Goal: Information Seeking & Learning: Learn about a topic

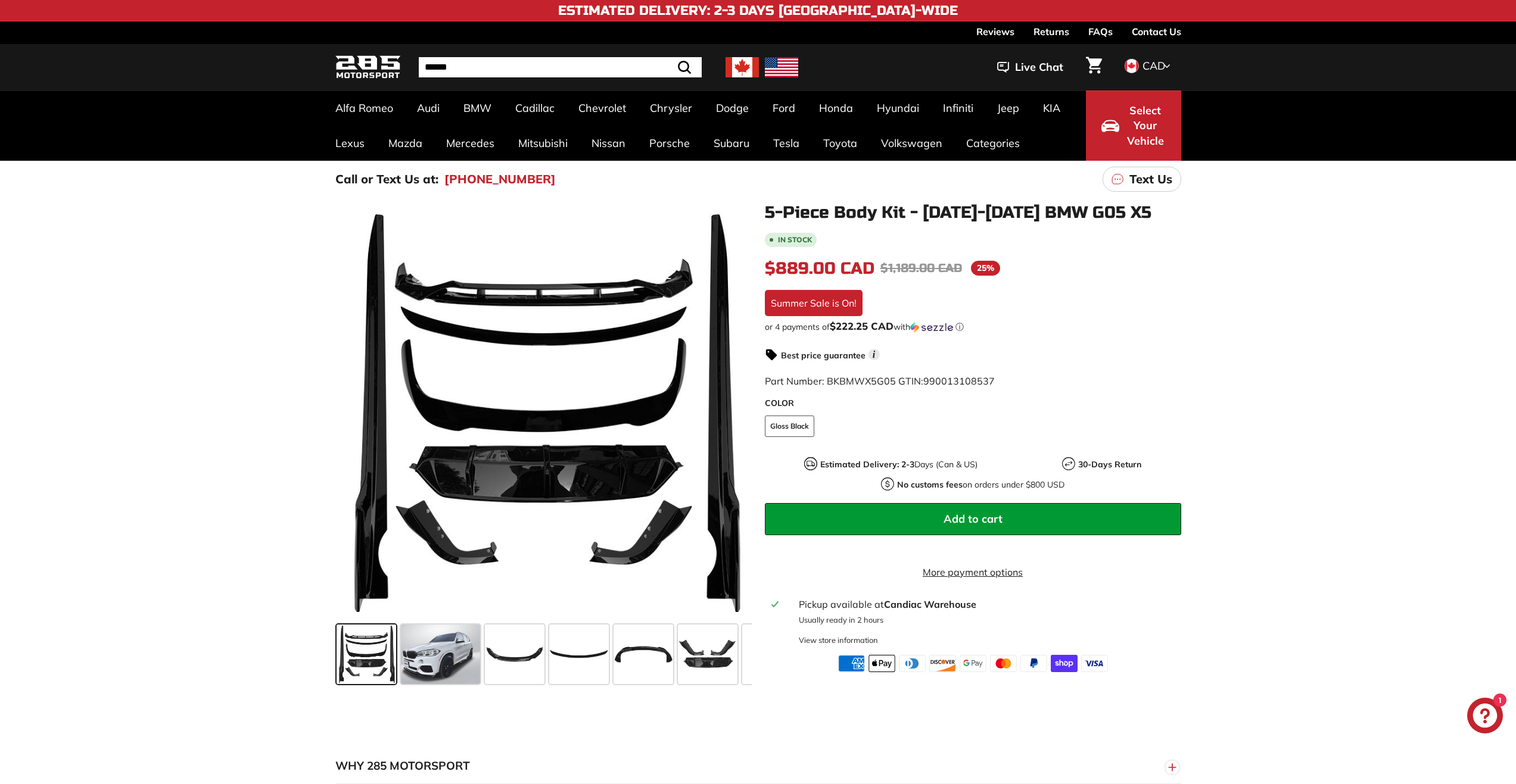
drag, startPoint x: 470, startPoint y: 666, endPoint x: 461, endPoint y: 667, distance: 9.1
click at [470, 666] on span at bounding box center [440, 654] width 79 height 59
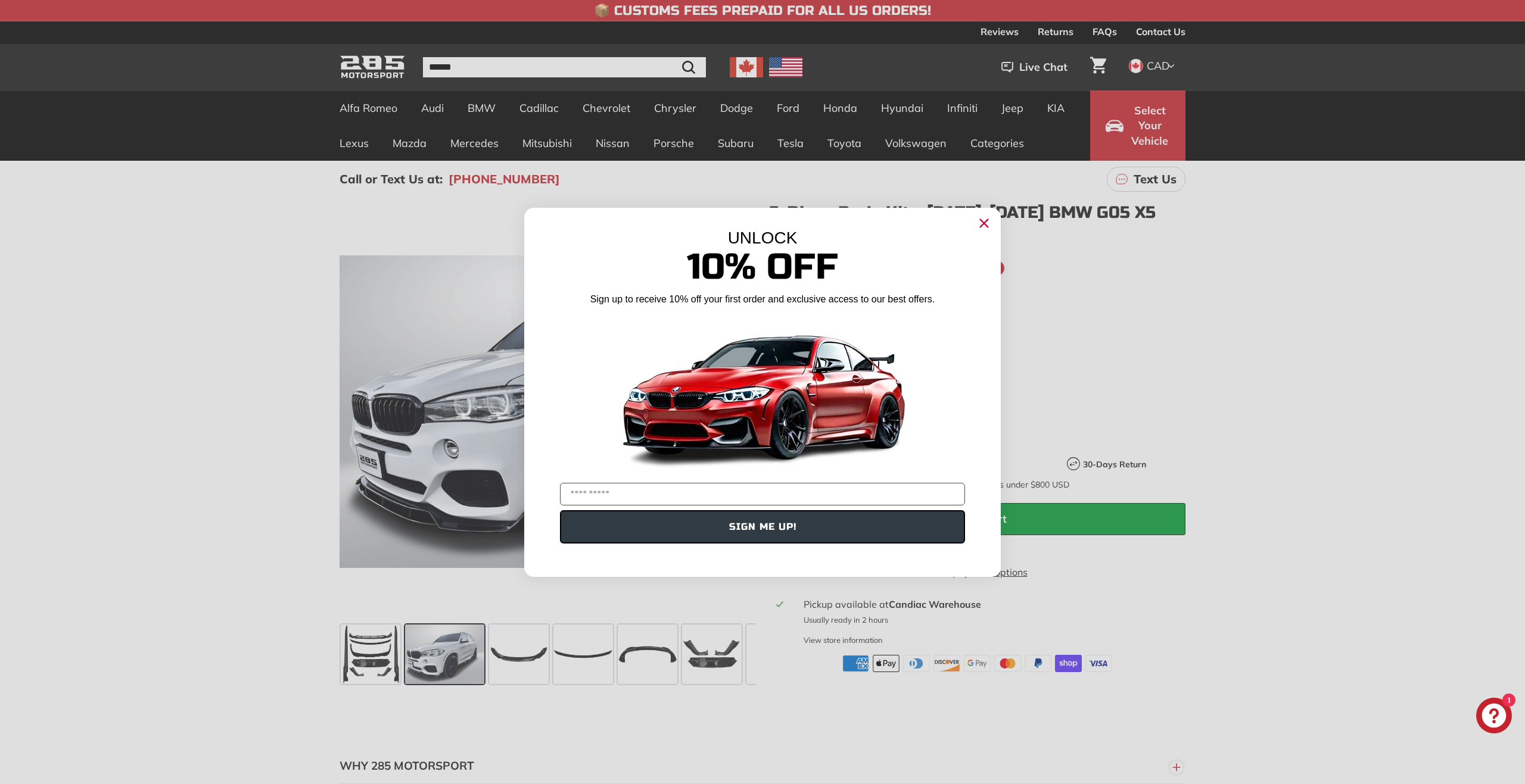
click at [983, 222] on icon "Close dialog" at bounding box center [984, 223] width 8 height 8
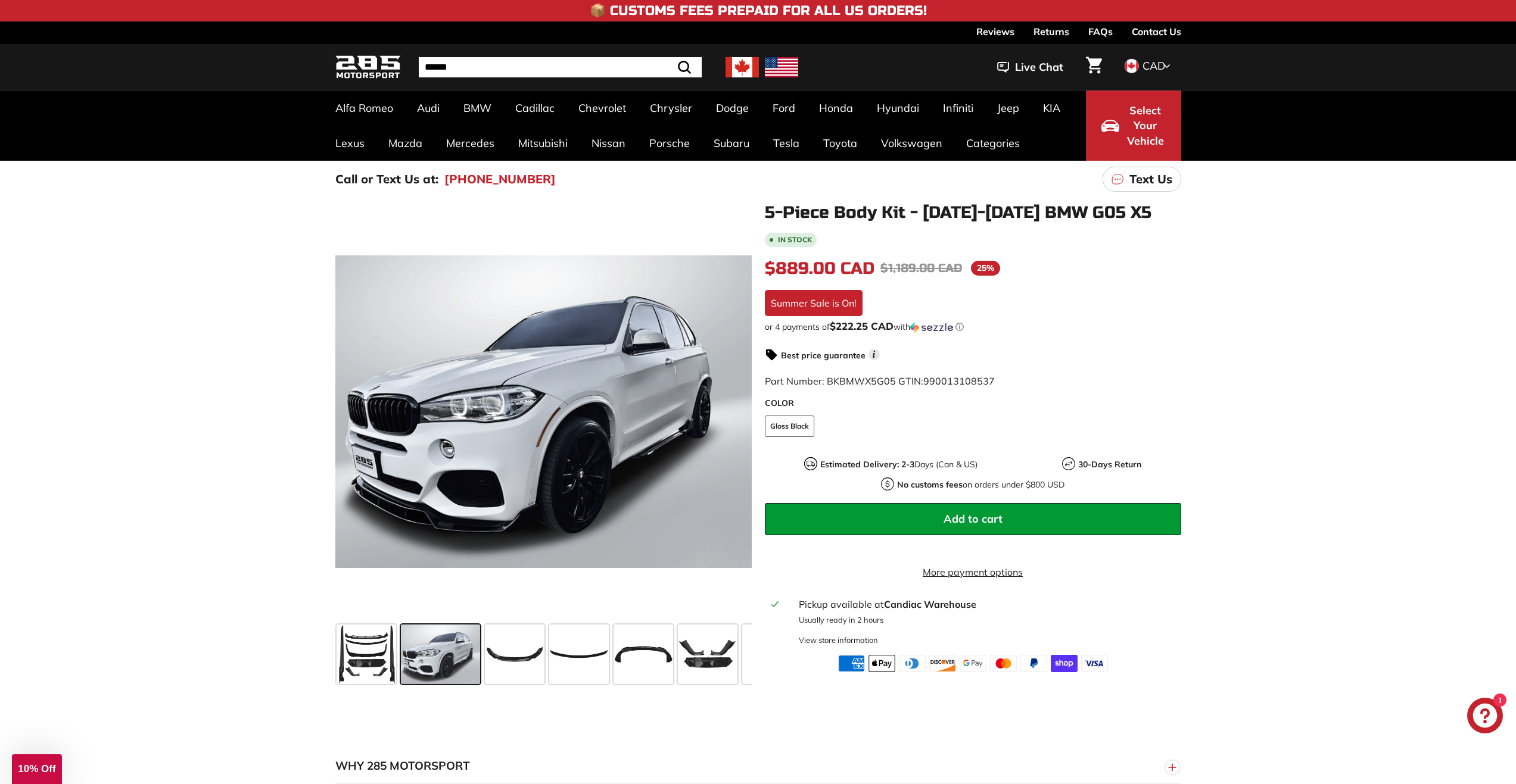
click at [569, 470] on link "3 Series G20 / G21 [[DATE]-[DATE]+]" at bounding box center [579, 486] width 140 height 34
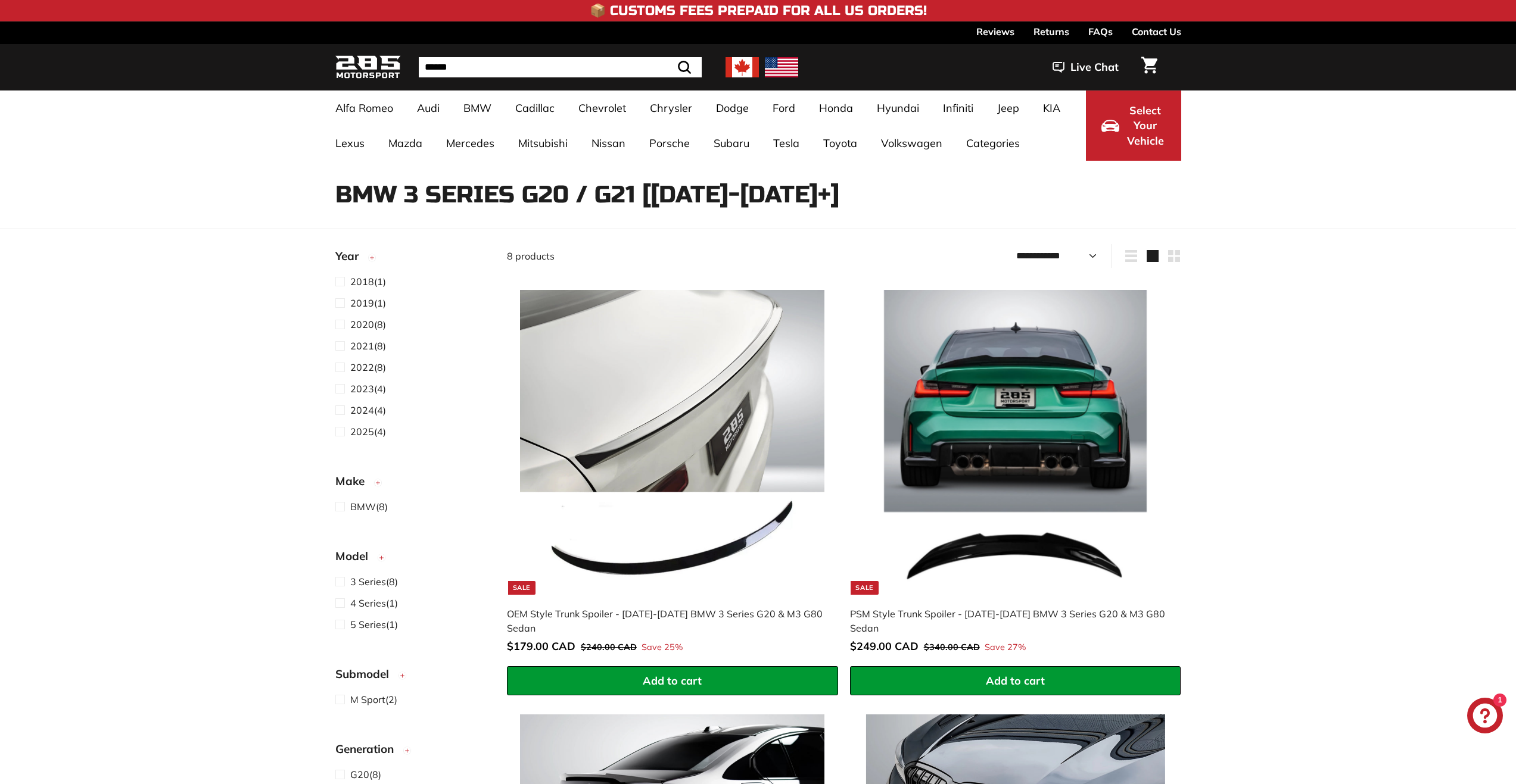
select select "**********"
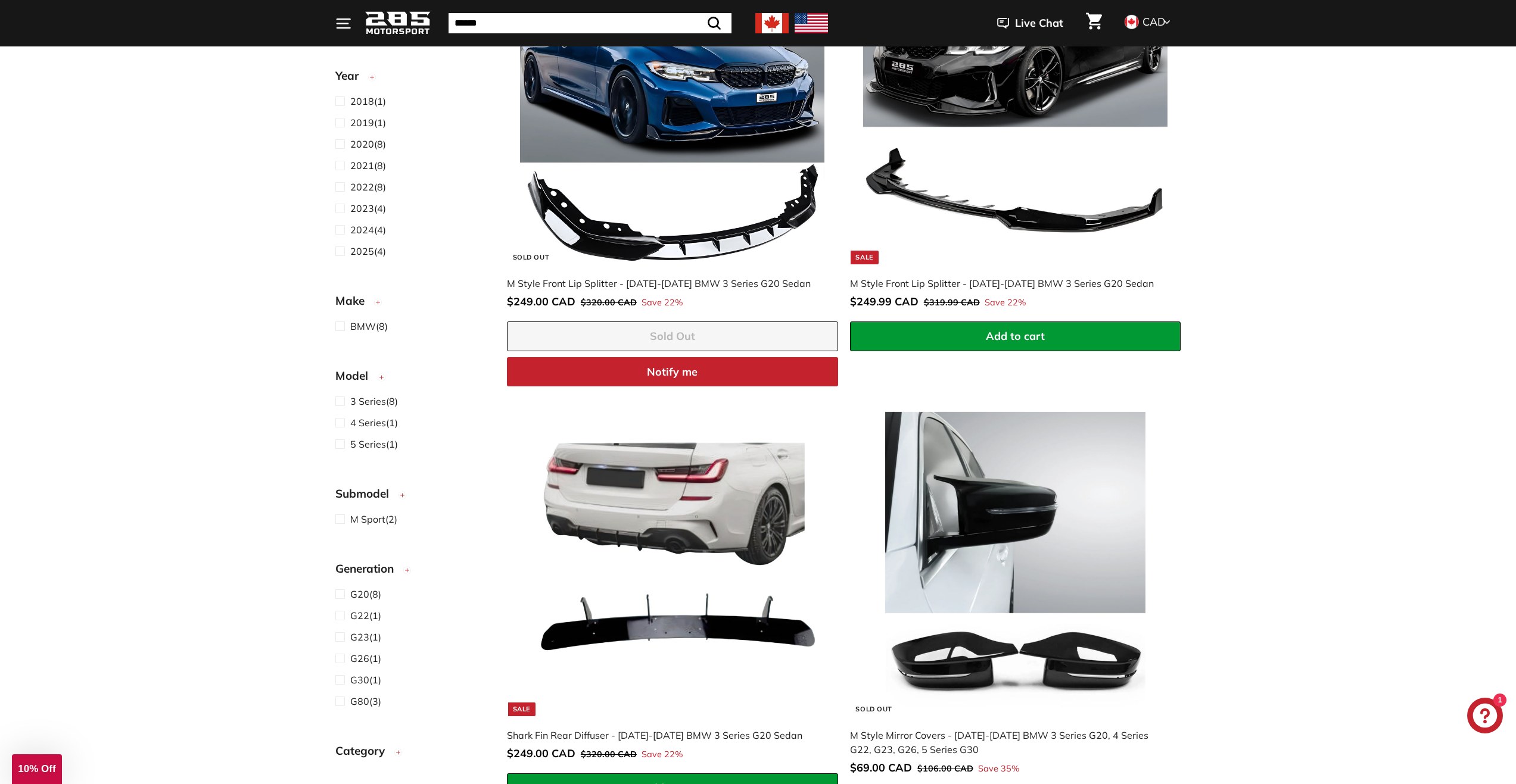
scroll to position [1072, 0]
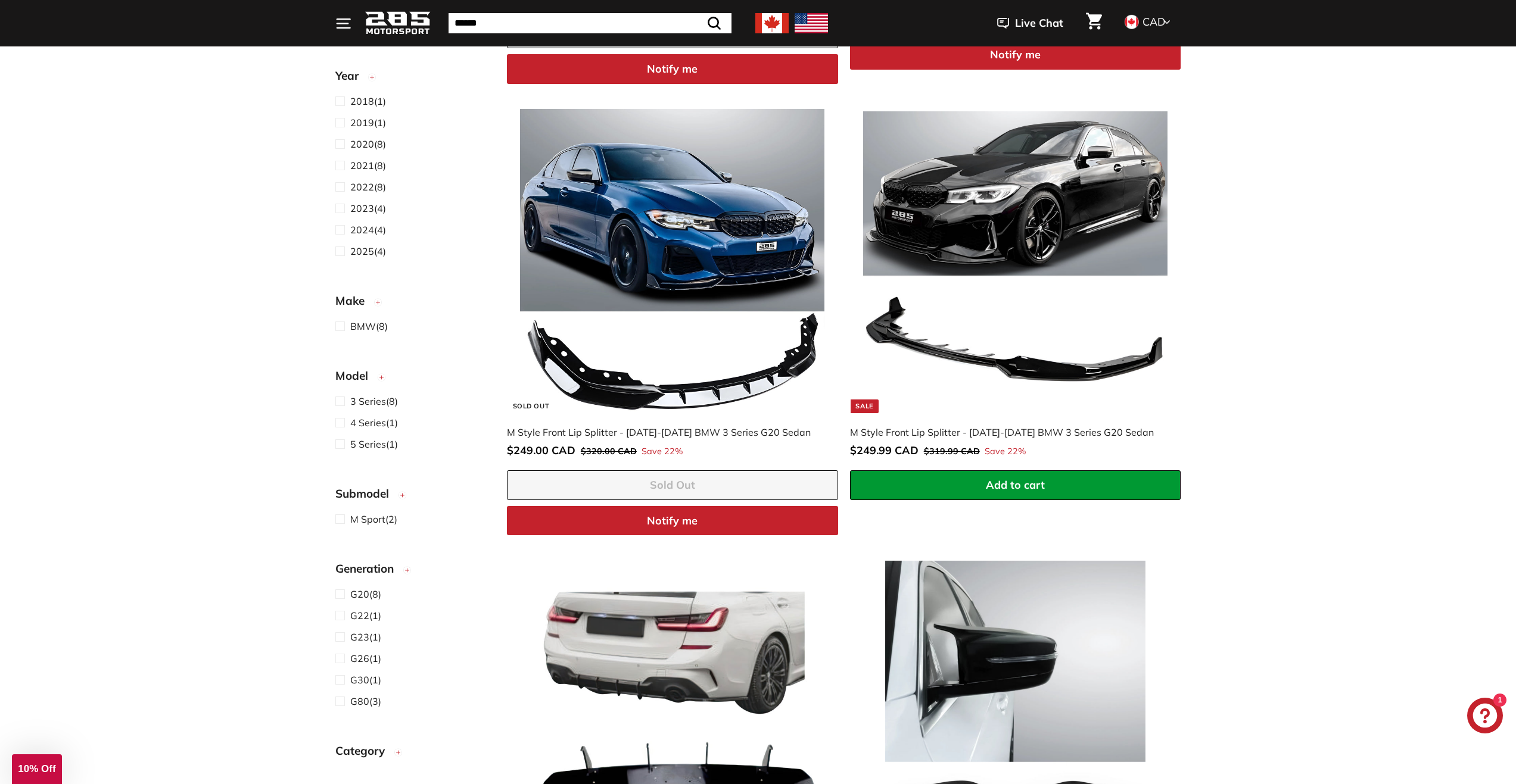
click at [361, 252] on span "2025" at bounding box center [362, 251] width 24 height 12
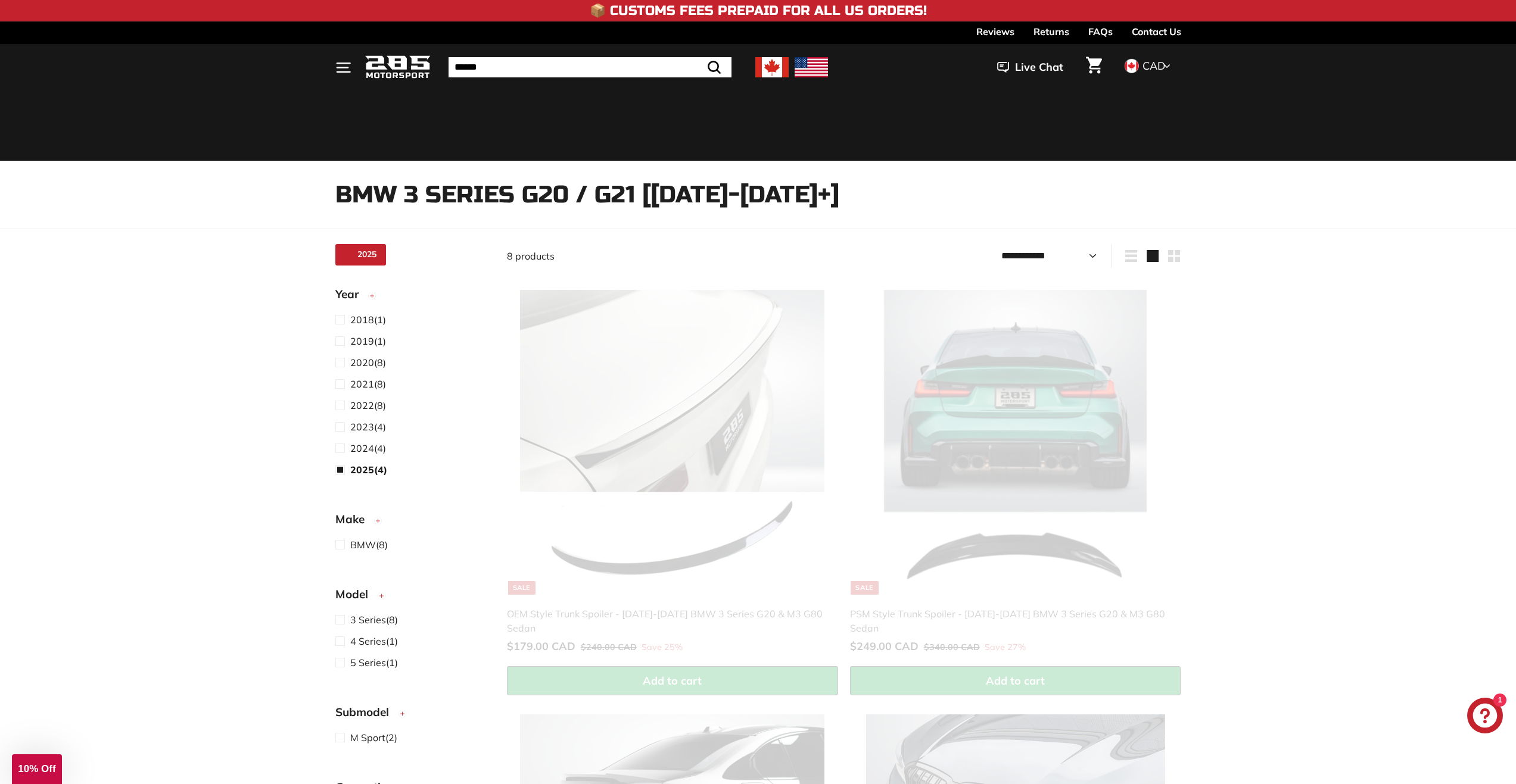
select select "**********"
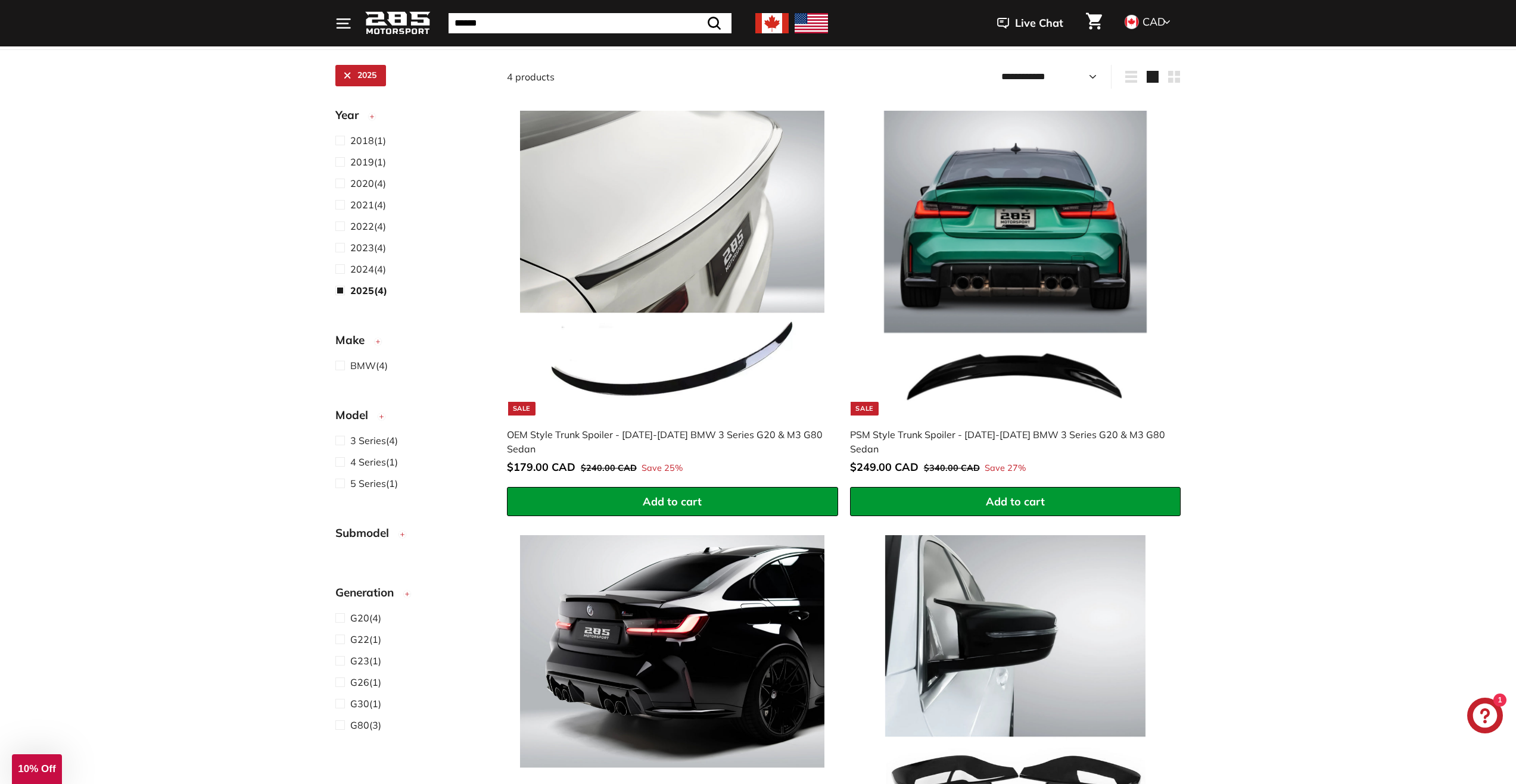
scroll to position [179, 0]
click at [999, 437] on div "PSM Style Trunk Spoiler - 2020-2025 BMW 3 Series G20 & M3 G80 Sedan" at bounding box center [1009, 442] width 319 height 29
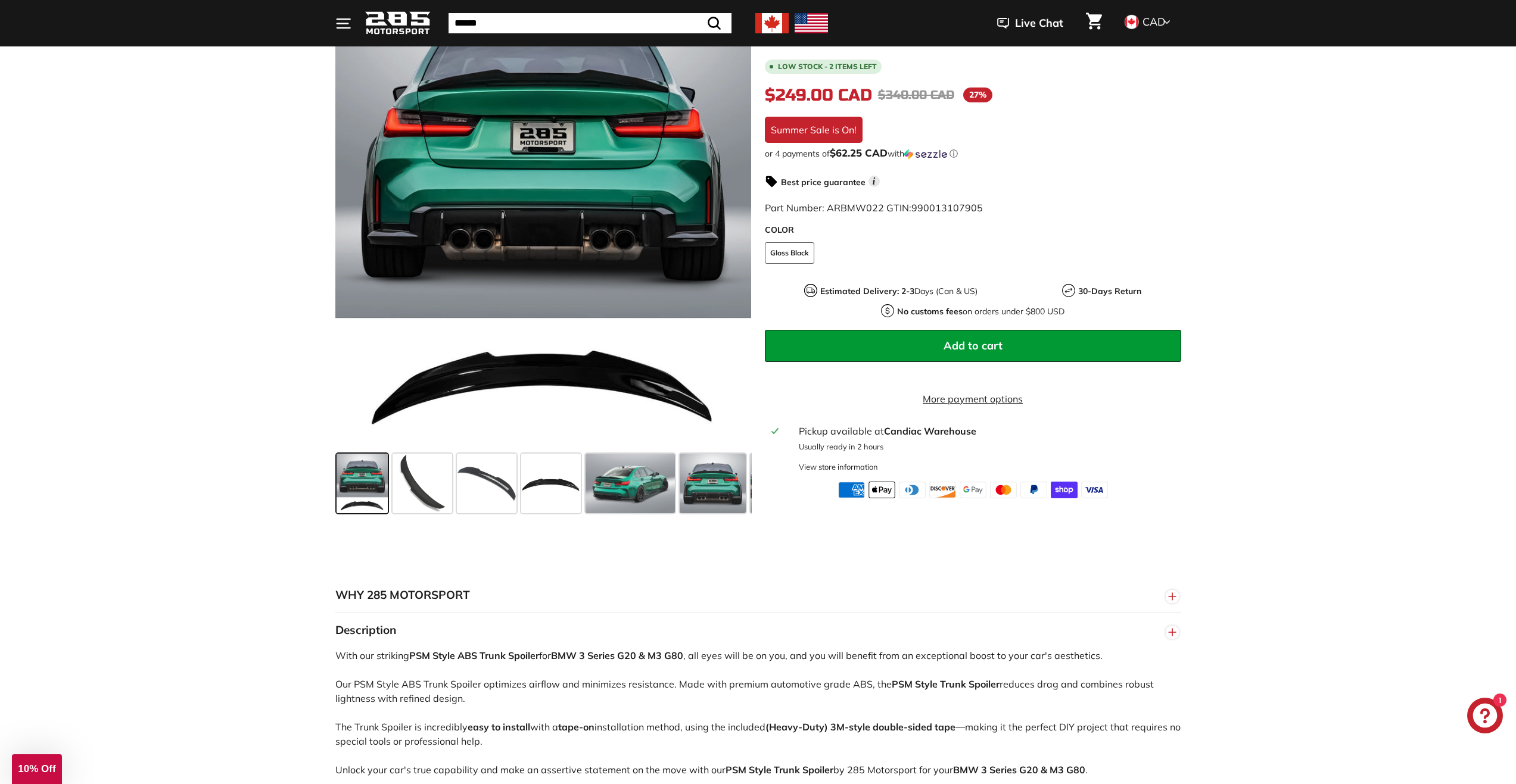
scroll to position [238, 0]
click at [496, 482] on span at bounding box center [486, 482] width 59 height 59
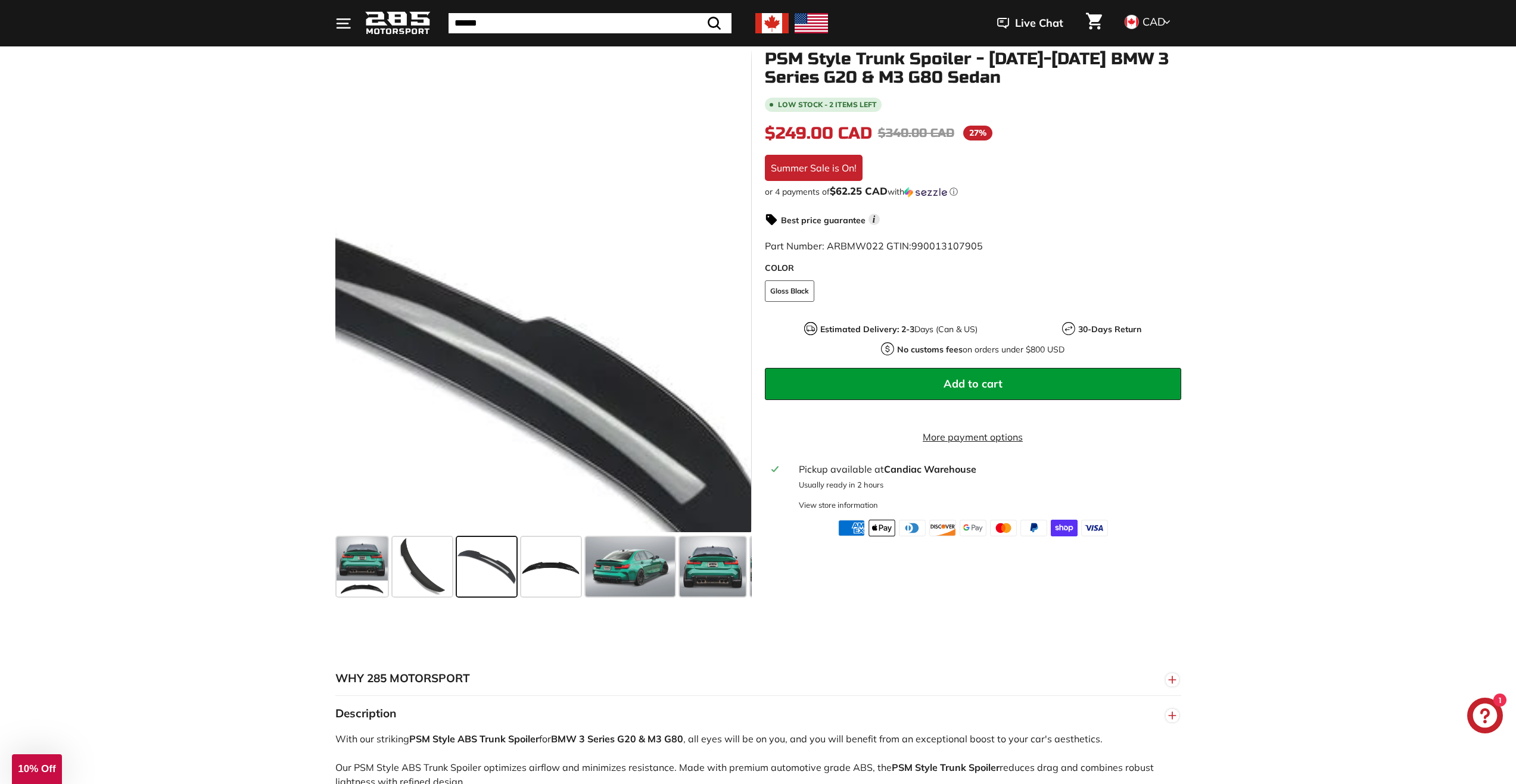
scroll to position [119, 0]
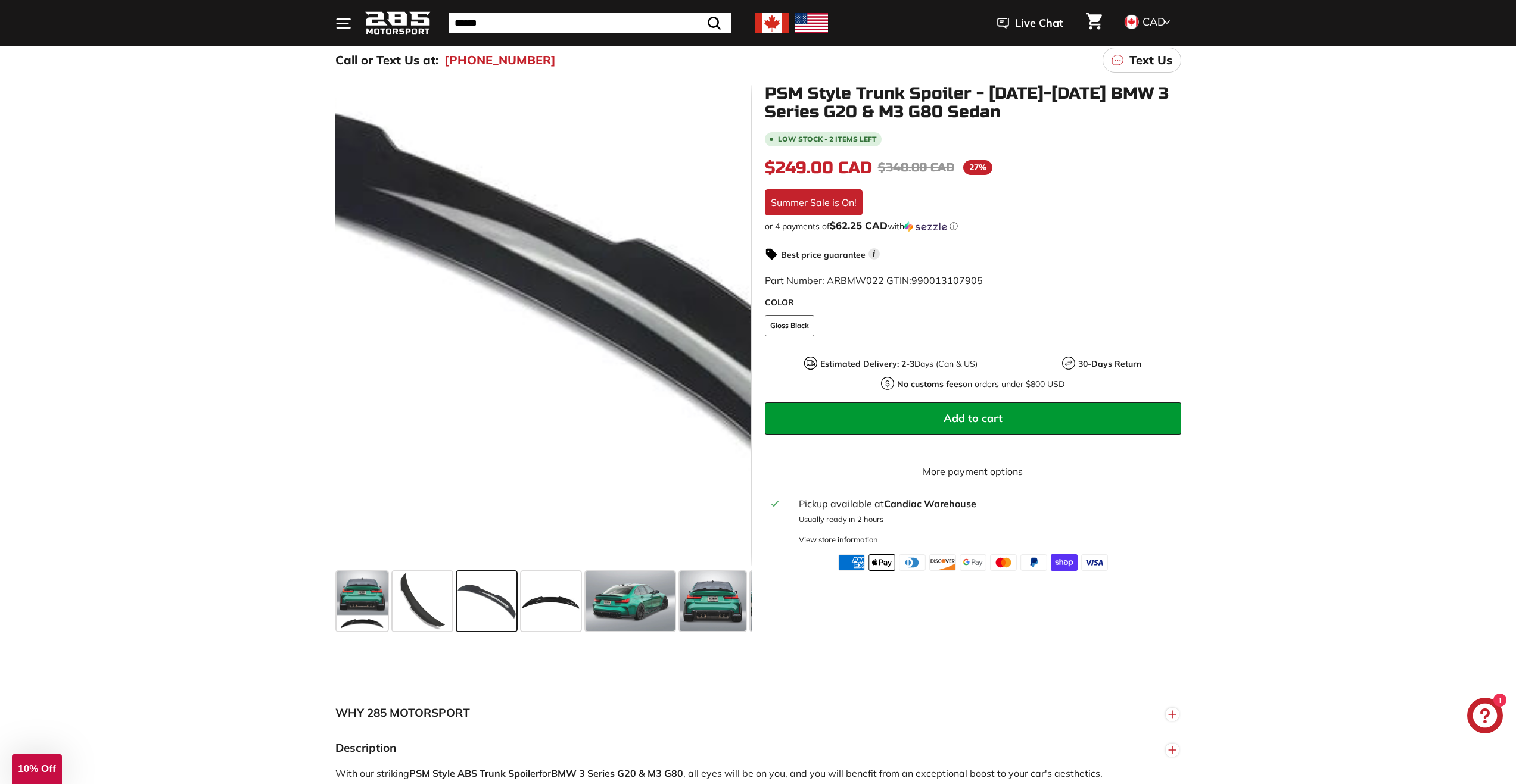
click at [603, 311] on div at bounding box center [543, 326] width 417 height 482
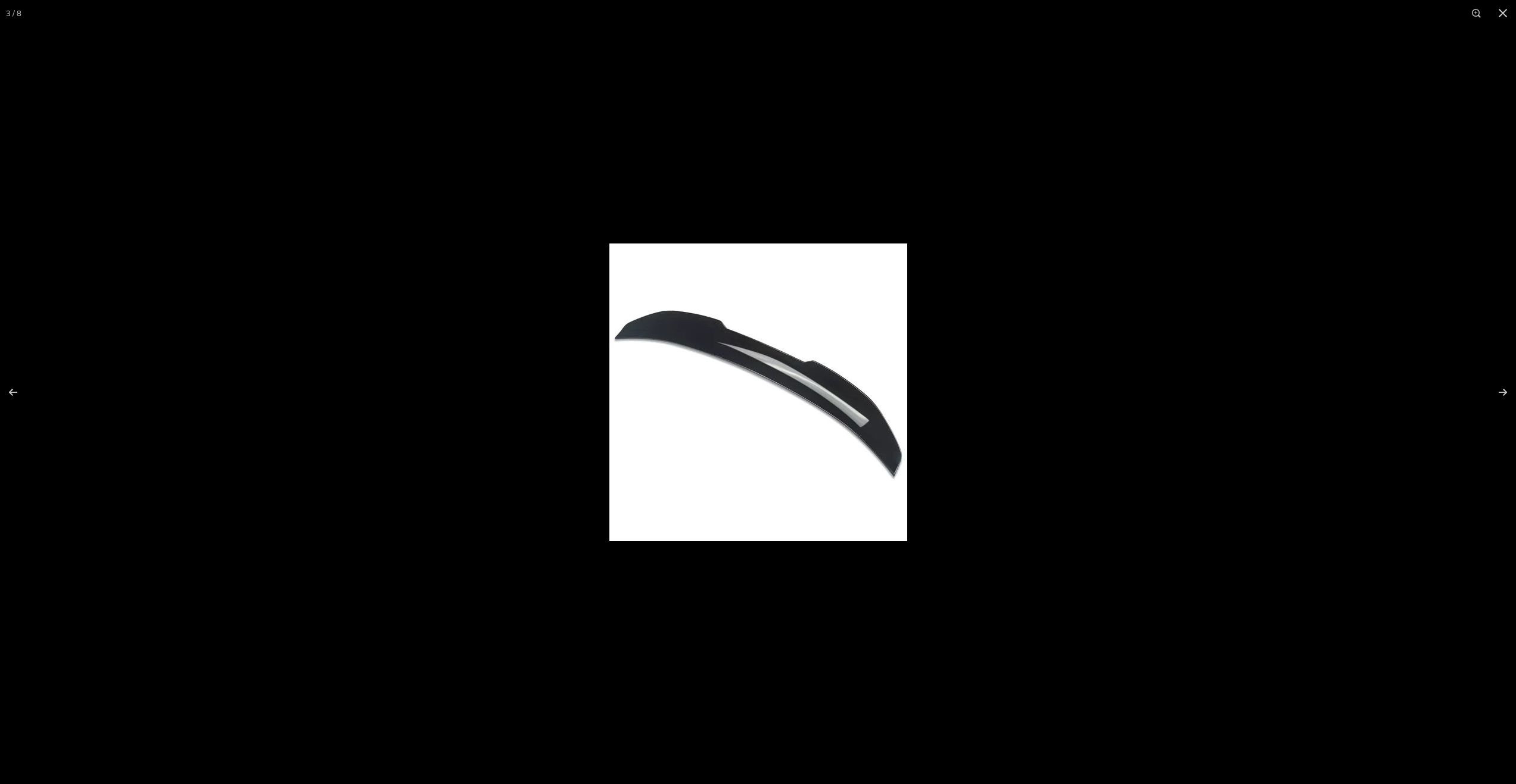
click at [810, 470] on img at bounding box center [758, 393] width 298 height 298
click at [533, 595] on div at bounding box center [758, 392] width 1516 height 784
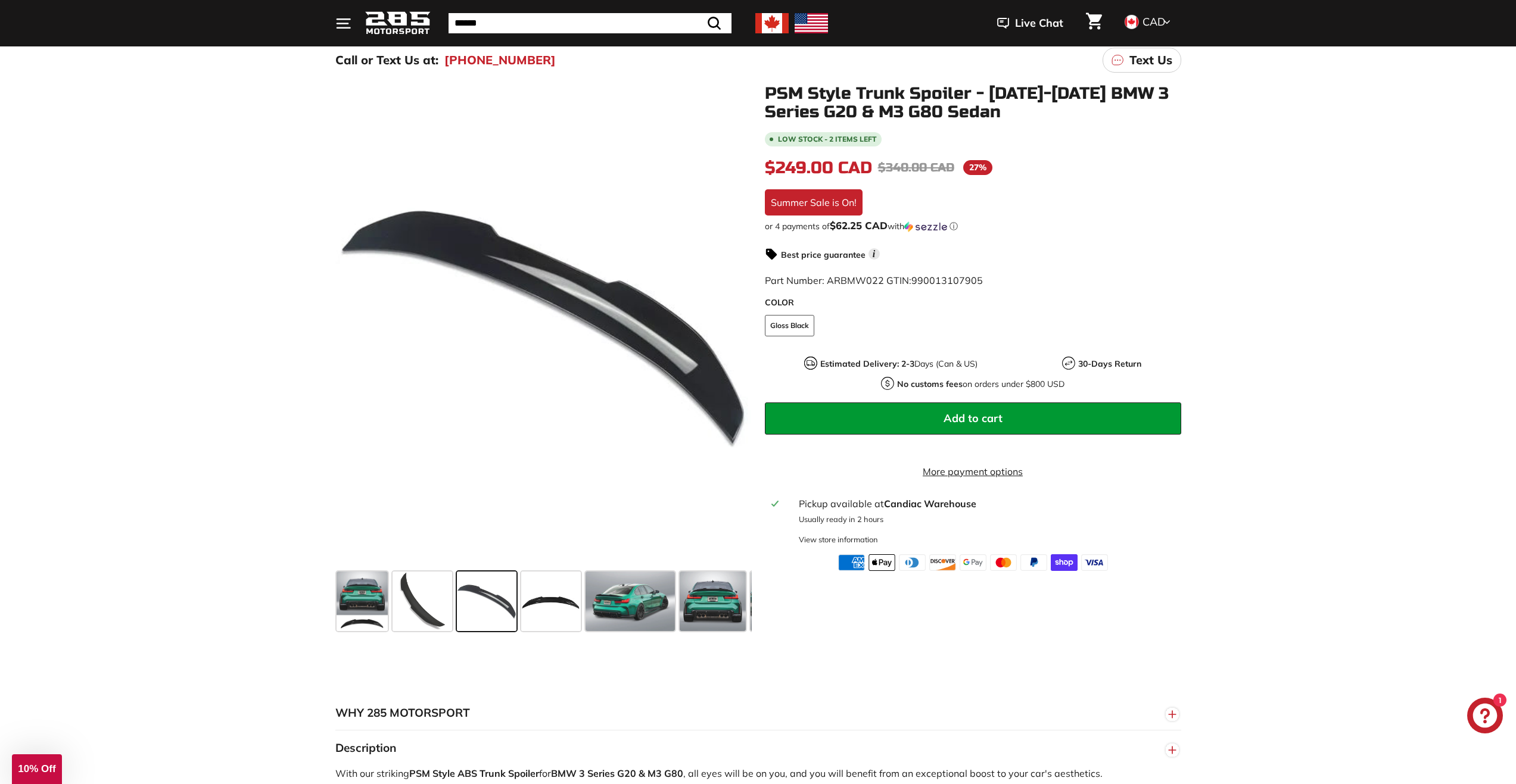
click at [623, 588] on span at bounding box center [630, 601] width 89 height 59
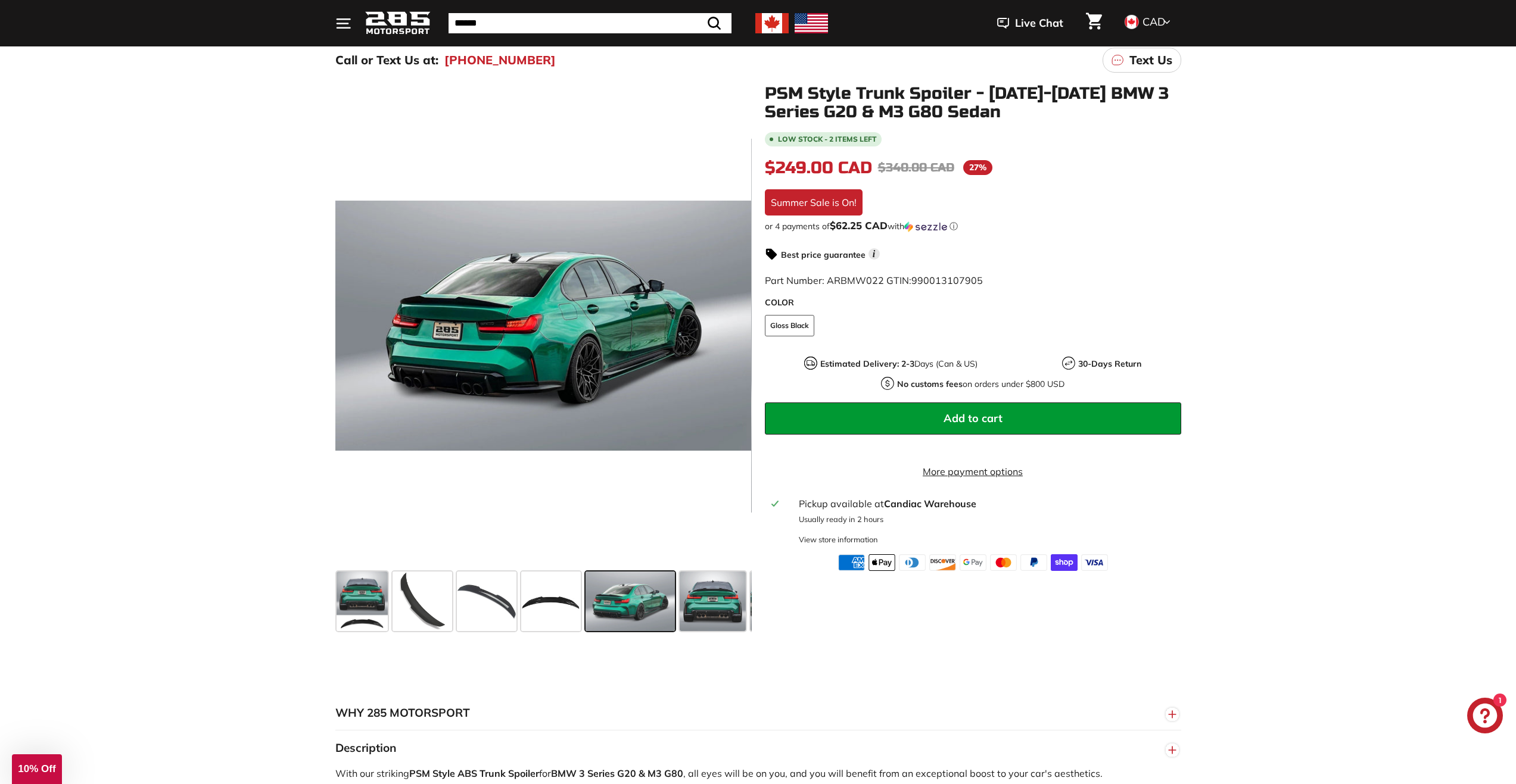
click at [682, 588] on span at bounding box center [712, 601] width 66 height 59
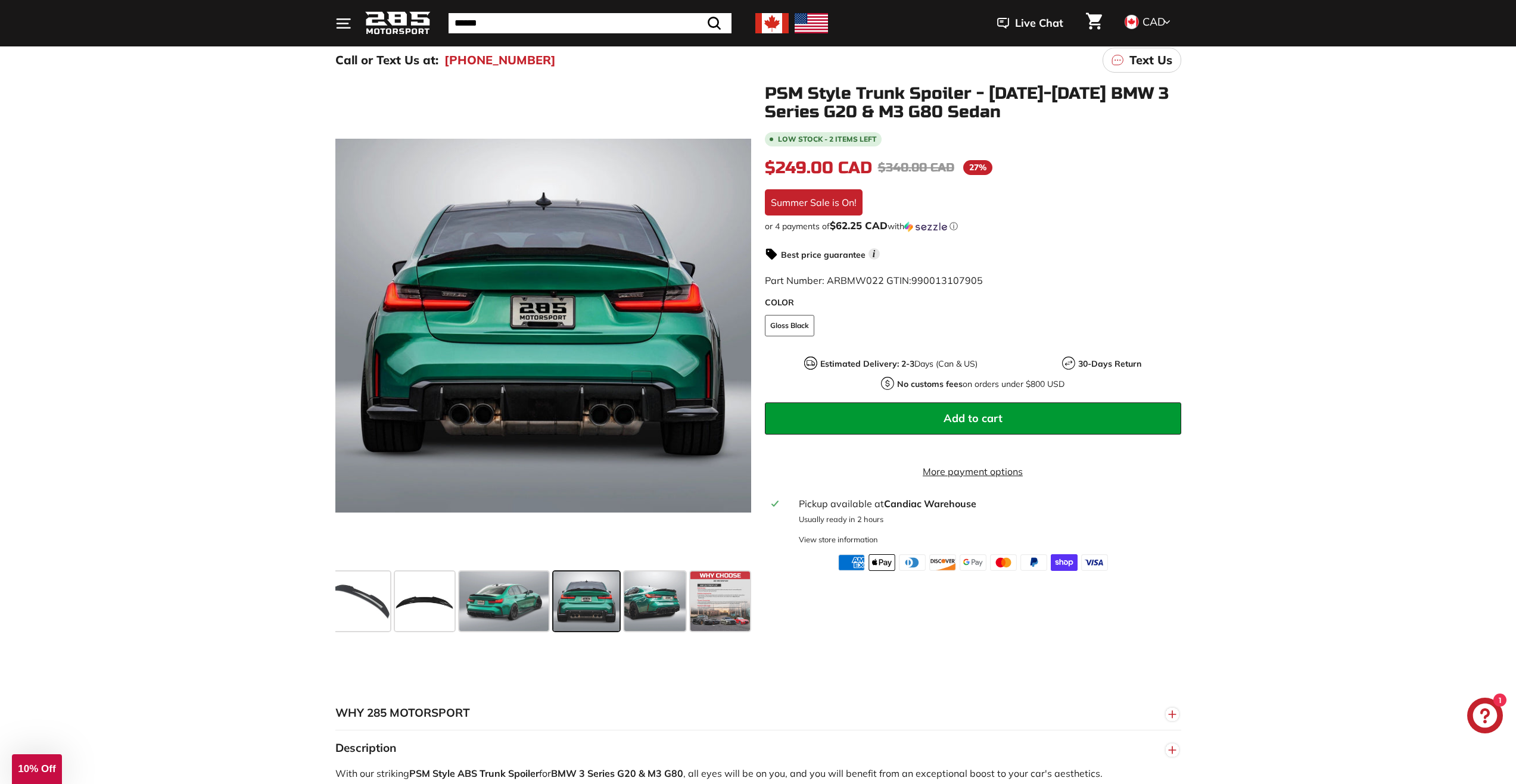
scroll to position [0, 127]
click at [429, 604] on span at bounding box center [424, 601] width 59 height 59
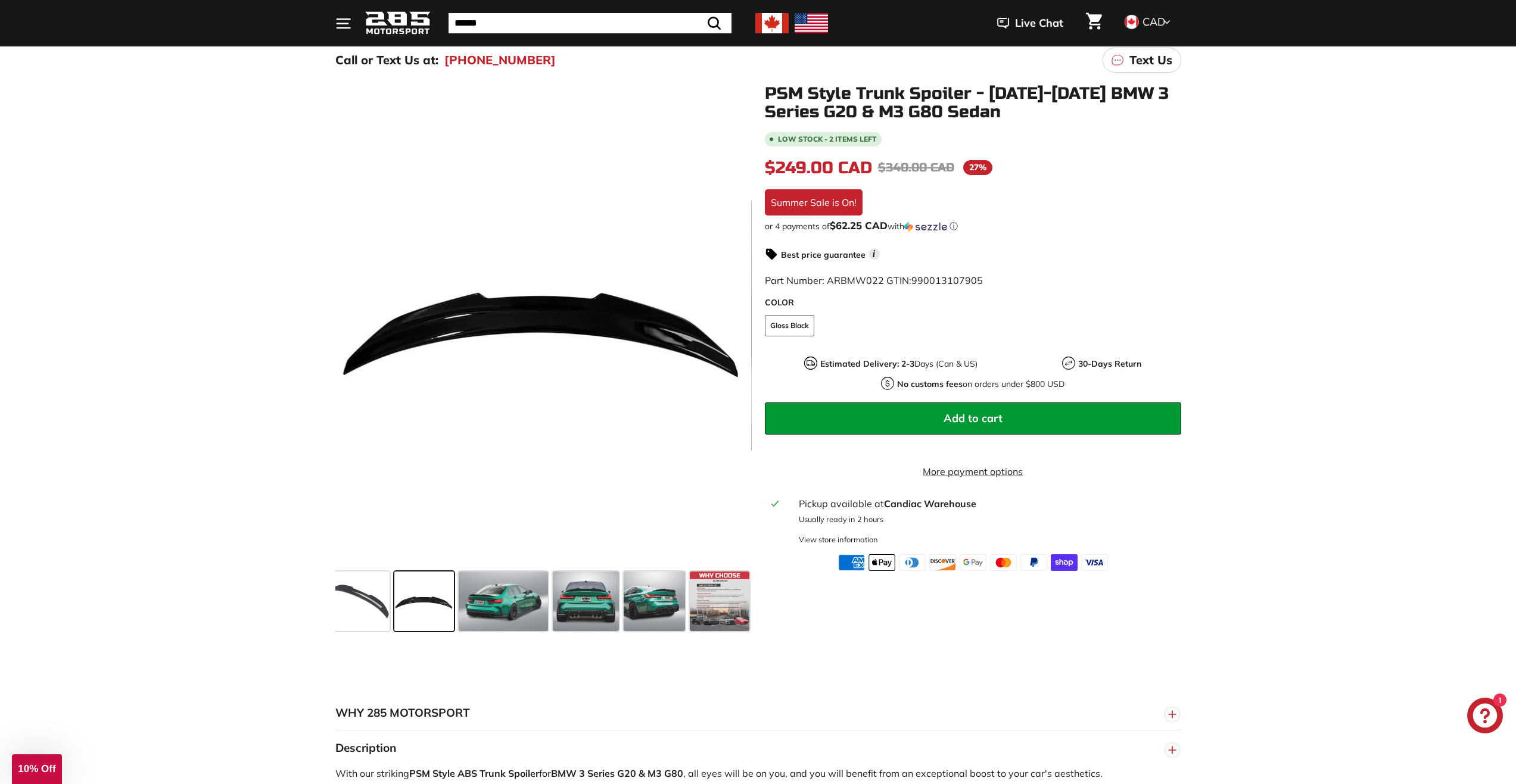
click at [377, 604] on span at bounding box center [359, 601] width 59 height 59
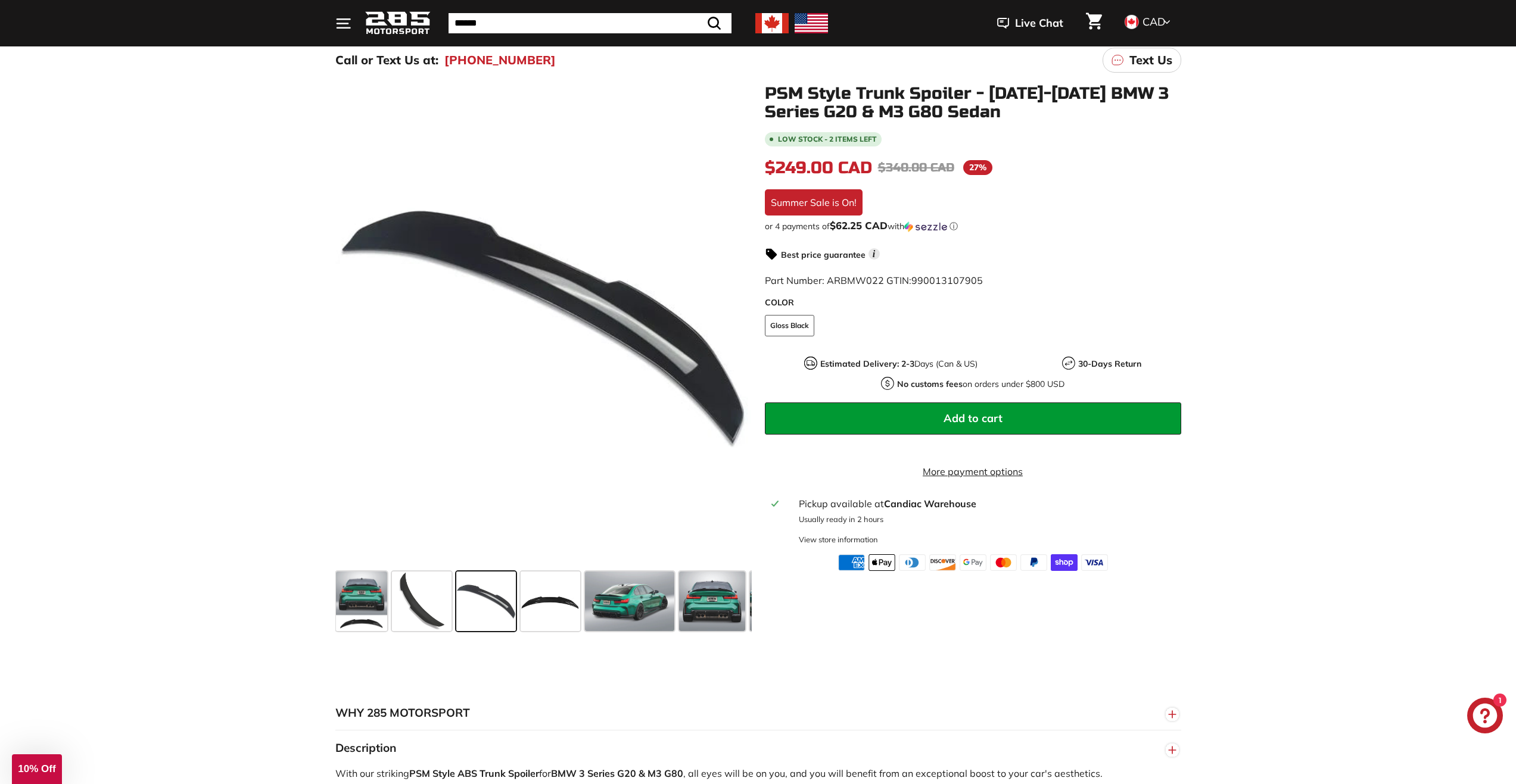
scroll to position [0, 0]
click at [429, 595] on span at bounding box center [422, 601] width 59 height 59
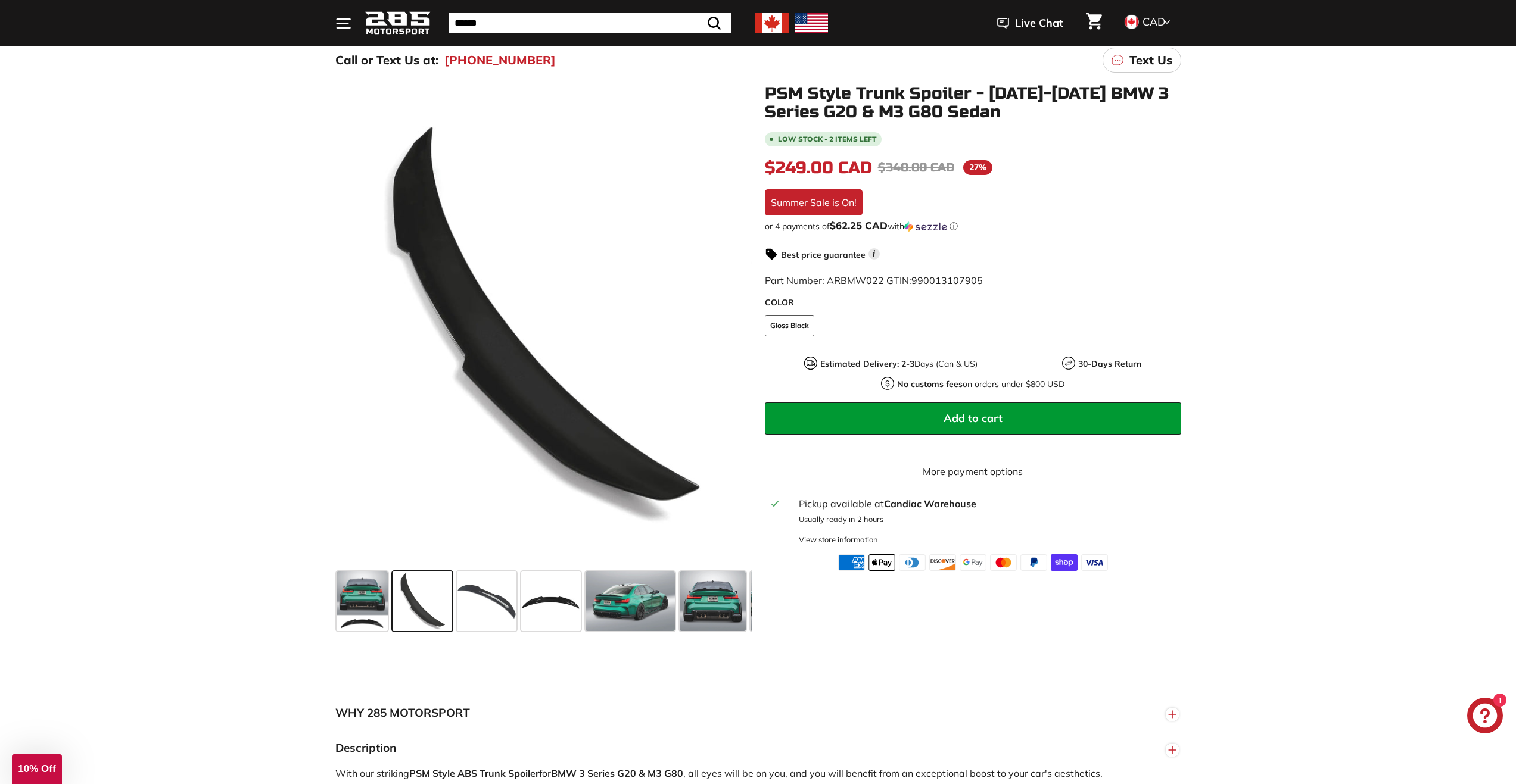
click at [511, 595] on span at bounding box center [486, 601] width 59 height 59
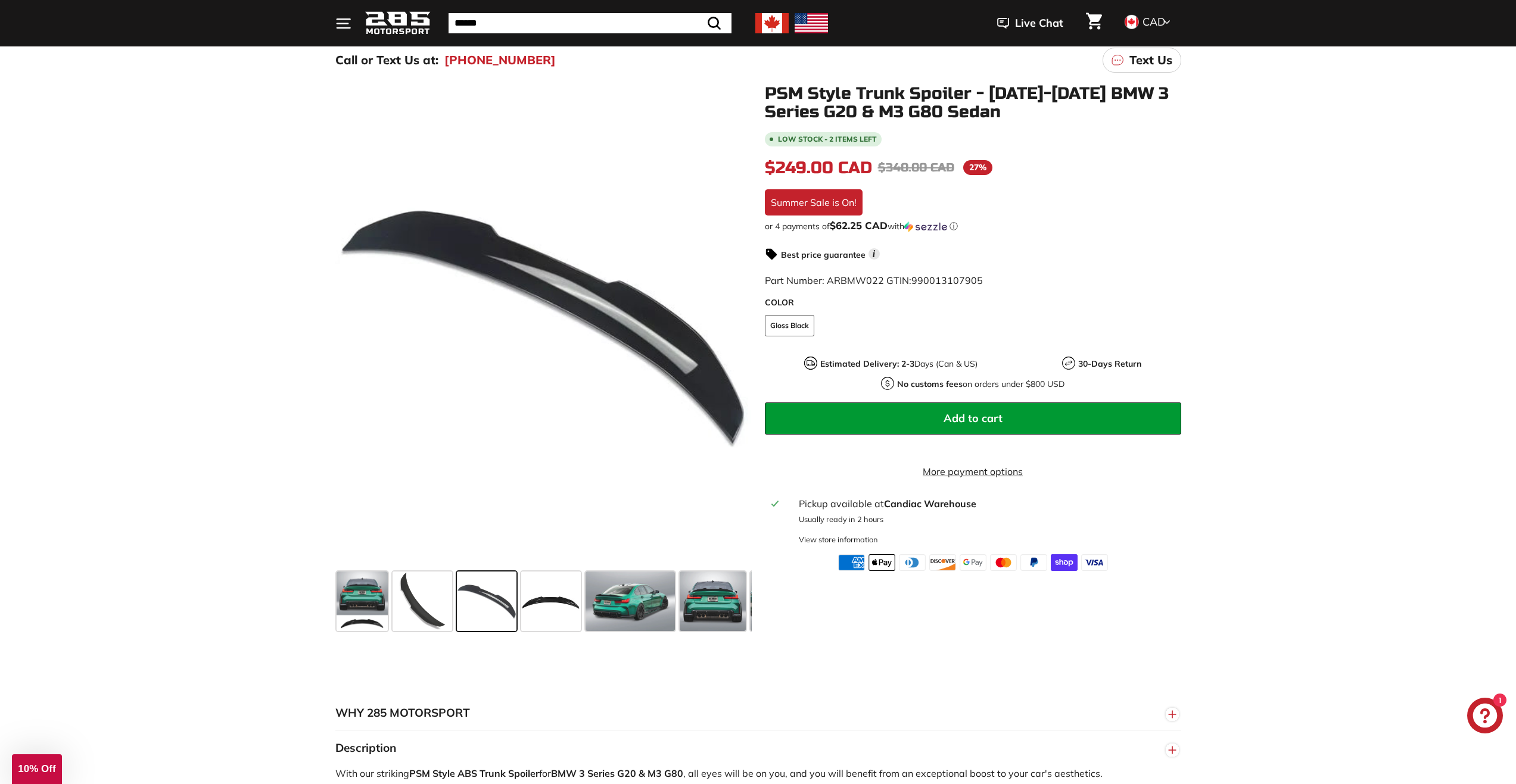
click at [556, 600] on span at bounding box center [551, 601] width 59 height 59
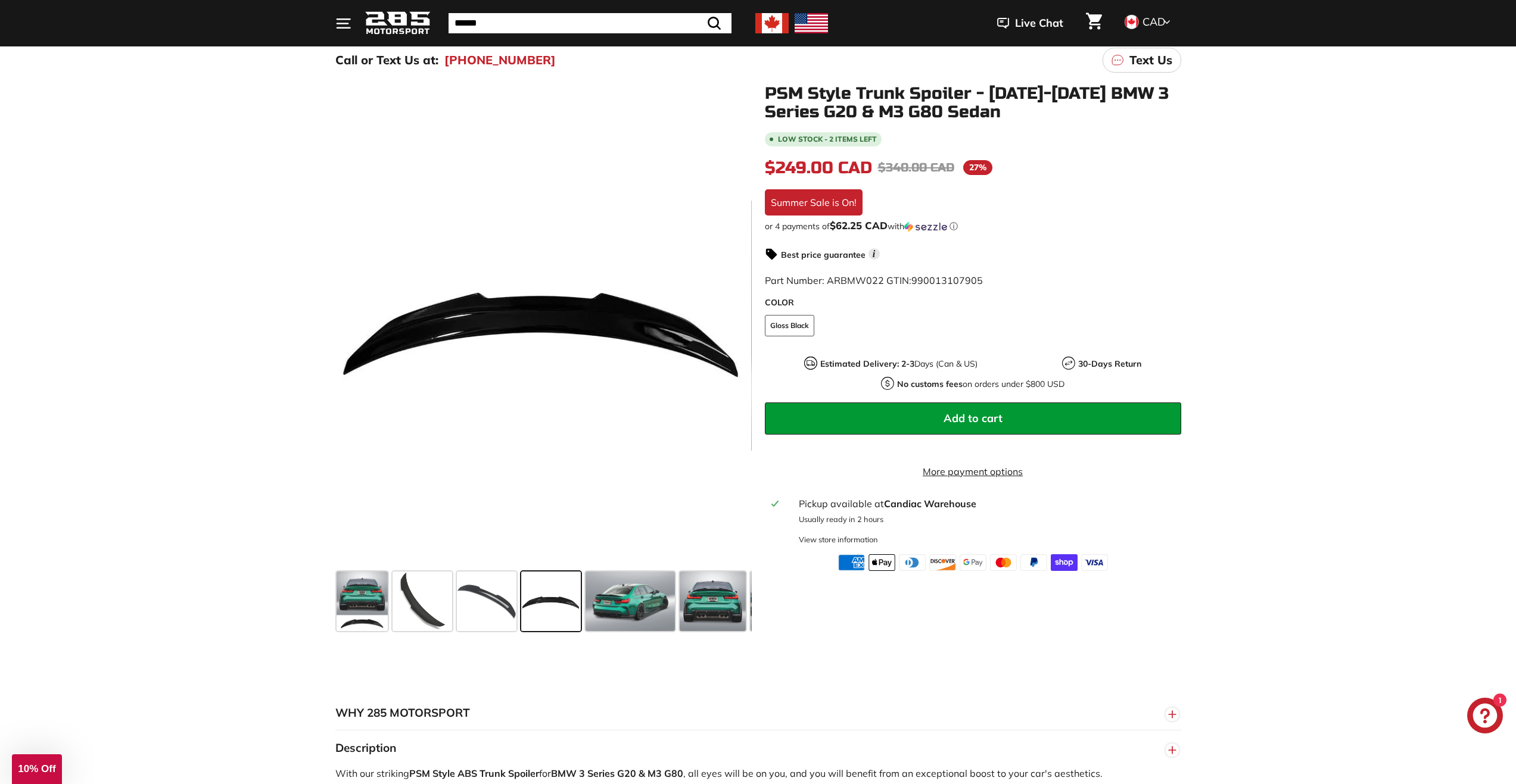
click at [622, 601] on span at bounding box center [630, 601] width 89 height 59
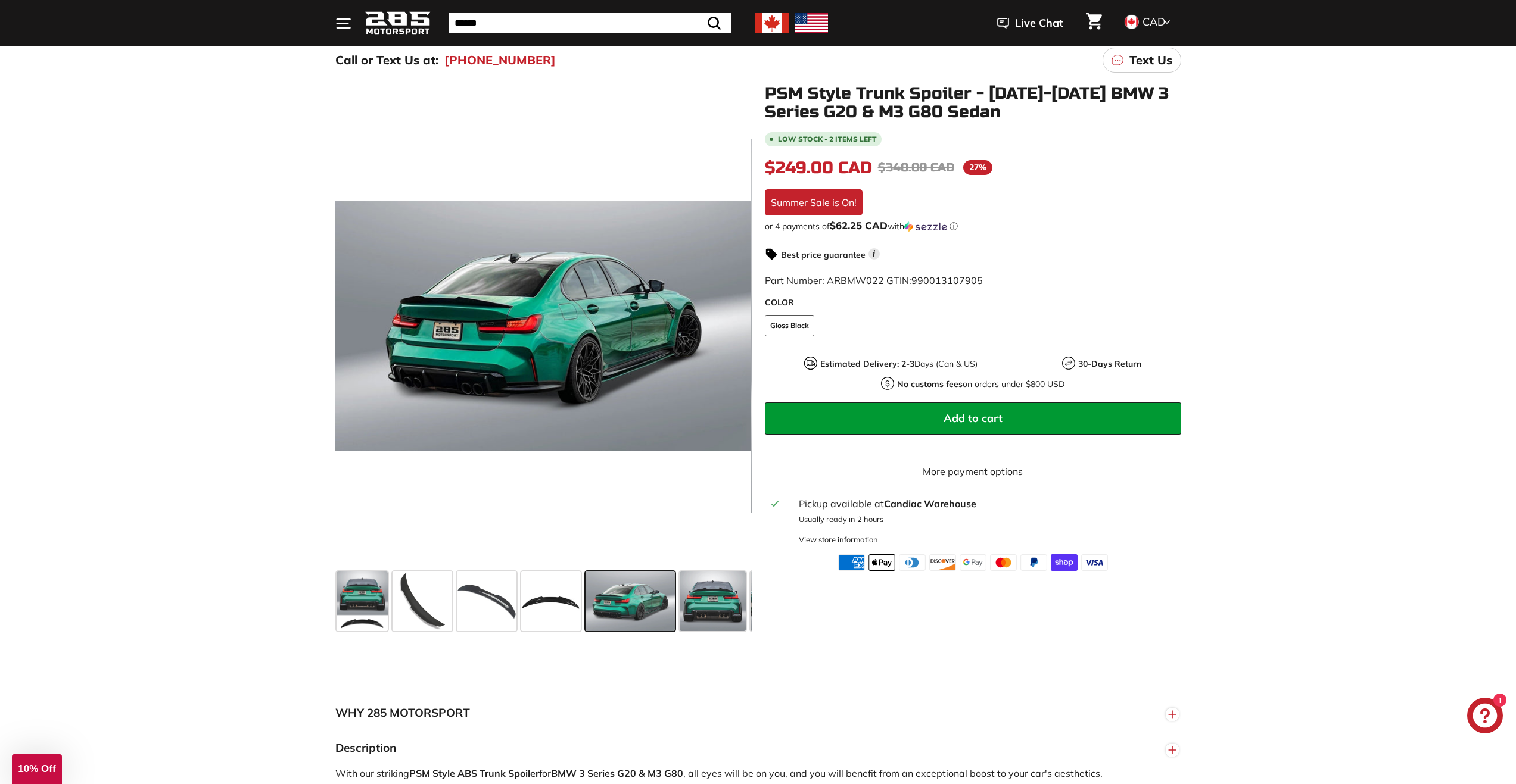
click at [724, 597] on span at bounding box center [712, 601] width 66 height 59
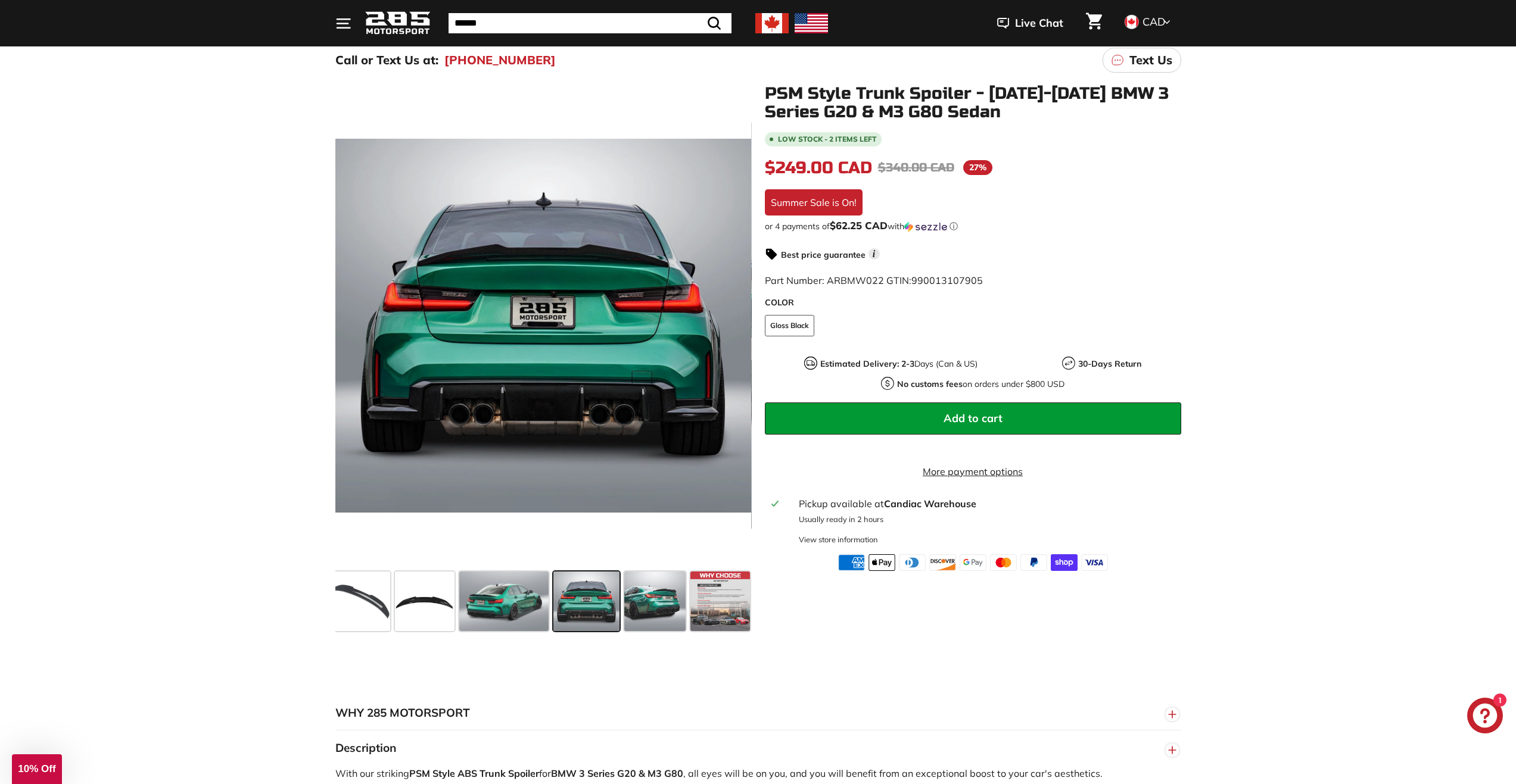
scroll to position [0, 127]
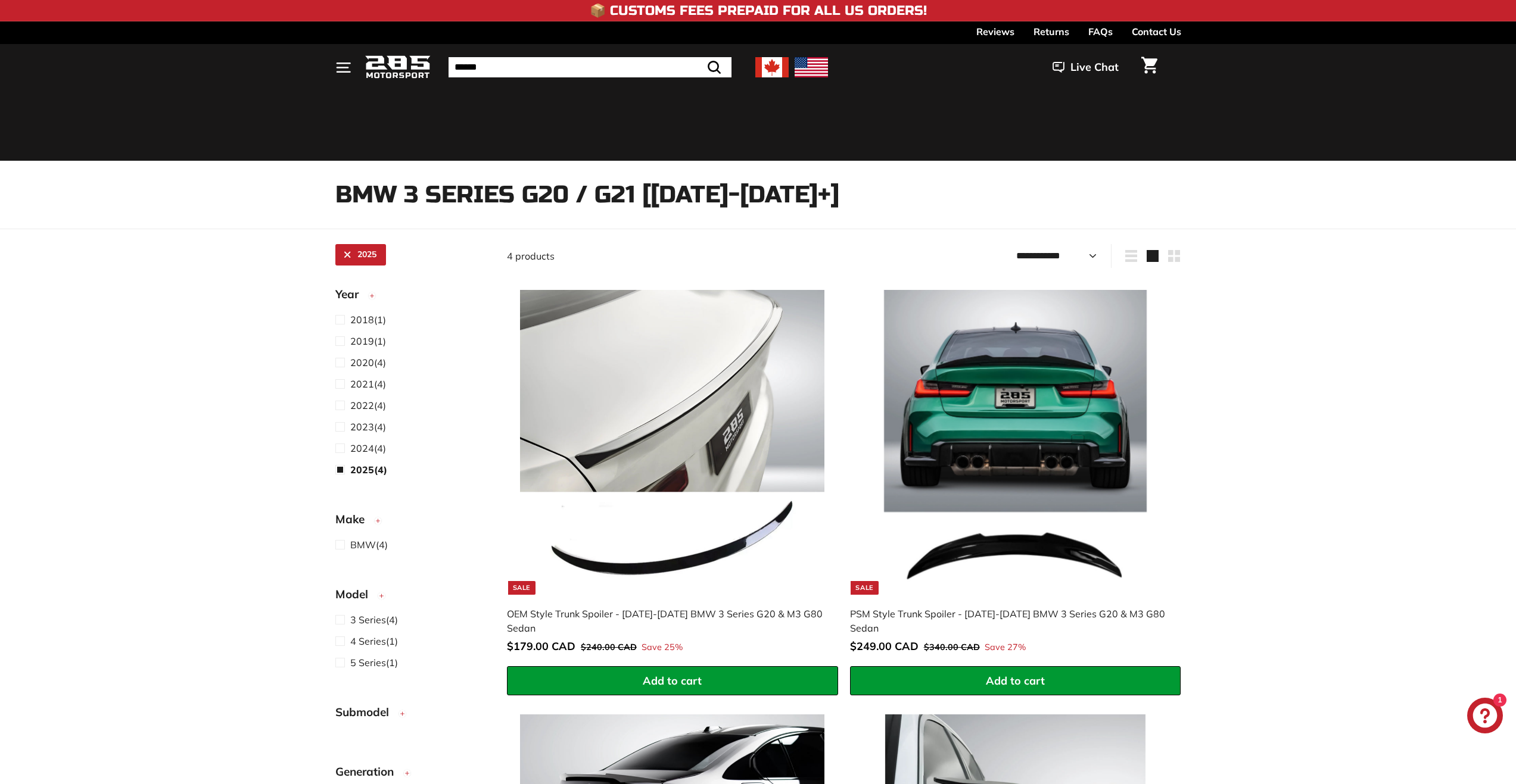
select select "**********"
